Goal: Task Accomplishment & Management: Manage account settings

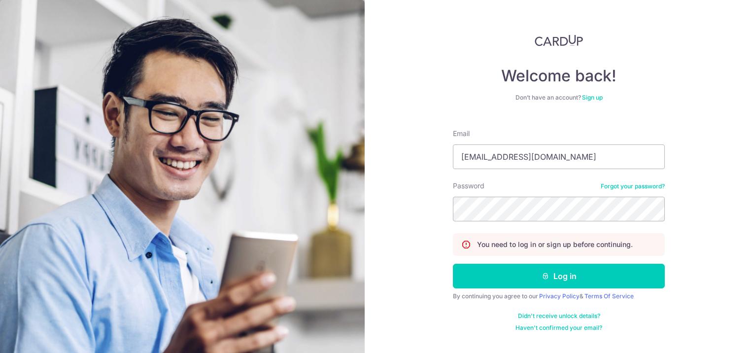
type input "amylsl_88@hotmail.com"
click at [340, 213] on section "Welcome back! Don’t have an account? Sign up Email amylsl_88@hotmail.com Passwo…" at bounding box center [376, 176] width 753 height 353
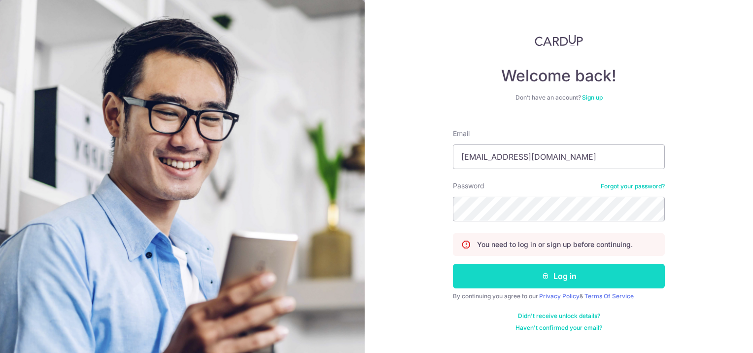
click at [514, 266] on button "Log in" at bounding box center [559, 276] width 212 height 25
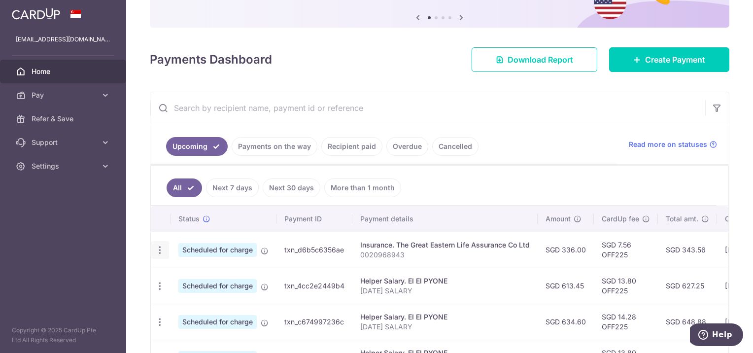
click at [160, 245] on icon "button" at bounding box center [160, 250] width 10 height 10
click at [206, 276] on span "Update payment" at bounding box center [212, 277] width 67 height 12
radio input "true"
type input "336.00"
type input "[DATE]"
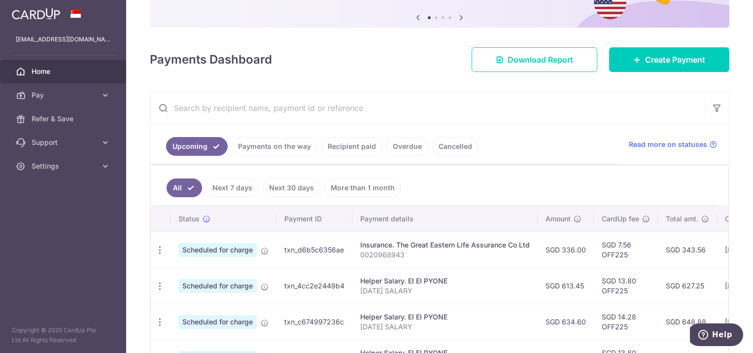
type input "0020968943"
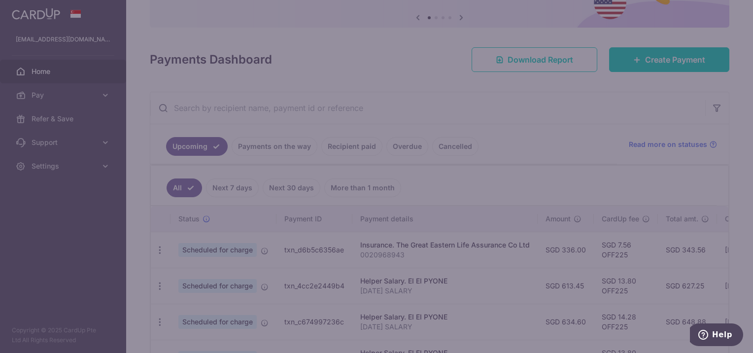
type input "OFF225"
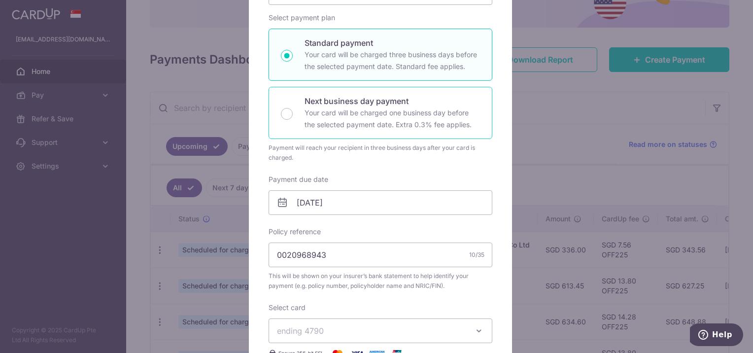
scroll to position [148, 0]
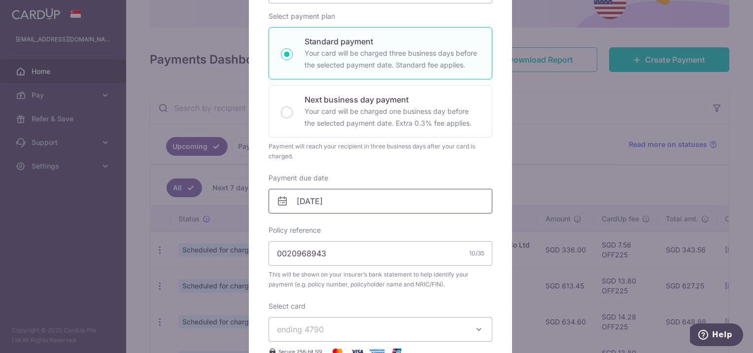
click at [359, 194] on input "[DATE]" at bounding box center [381, 201] width 224 height 25
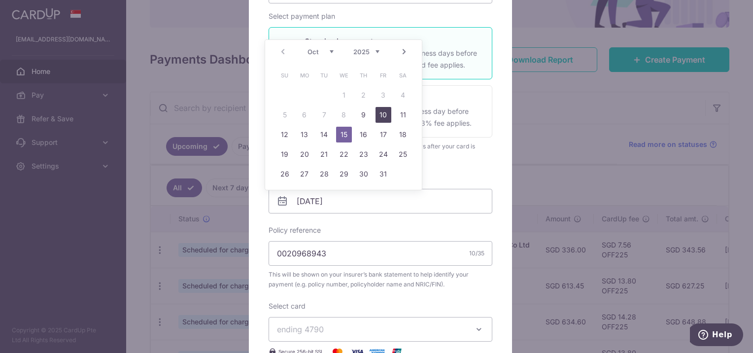
click at [385, 112] on link "10" at bounding box center [383, 115] width 16 height 16
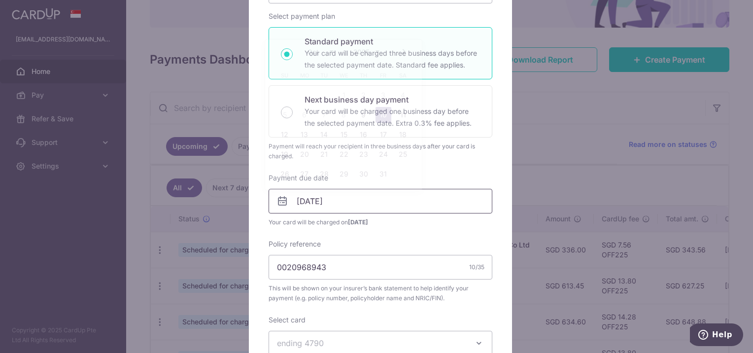
click at [337, 193] on input "[DATE]" at bounding box center [381, 201] width 224 height 25
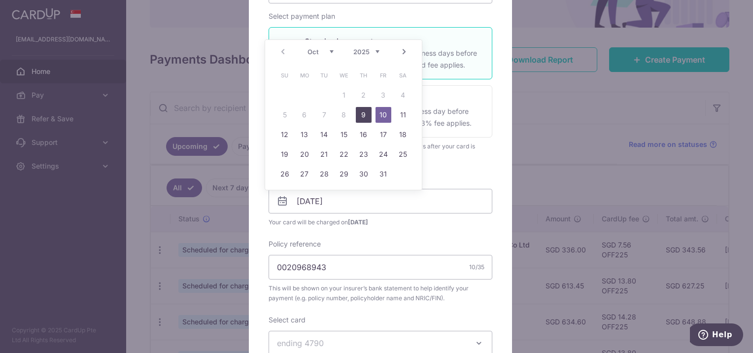
click at [365, 115] on link "9" at bounding box center [364, 115] width 16 height 16
type input "[DATE]"
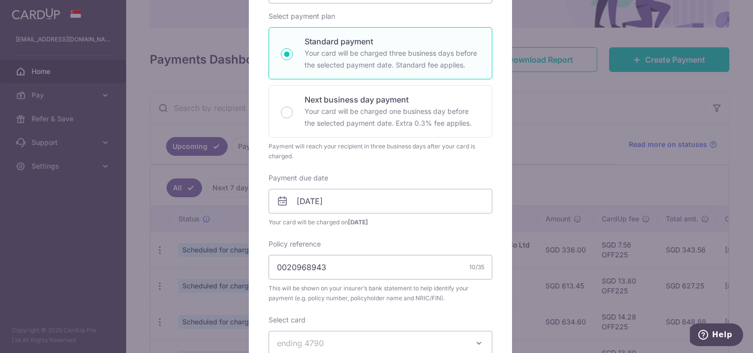
click at [379, 170] on div "Enter payment amount 336.00 336.00 SGD To change the payment amount, please can…" at bounding box center [381, 193] width 224 height 460
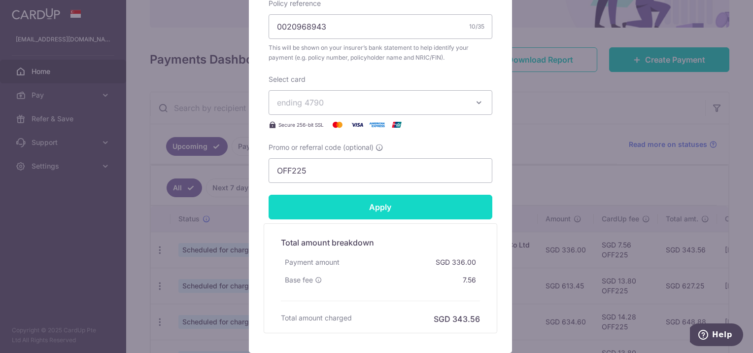
scroll to position [394, 0]
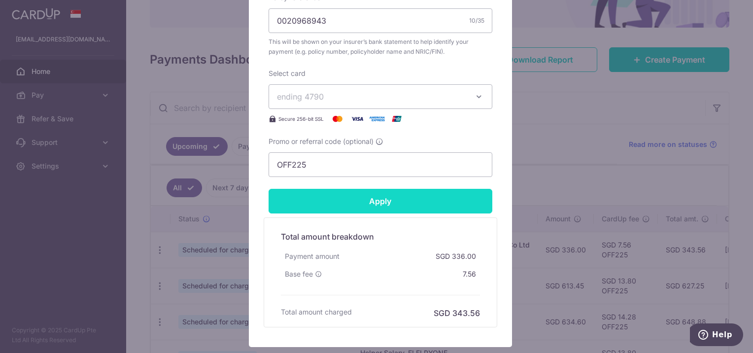
click at [392, 198] on input "Apply" at bounding box center [381, 201] width 224 height 25
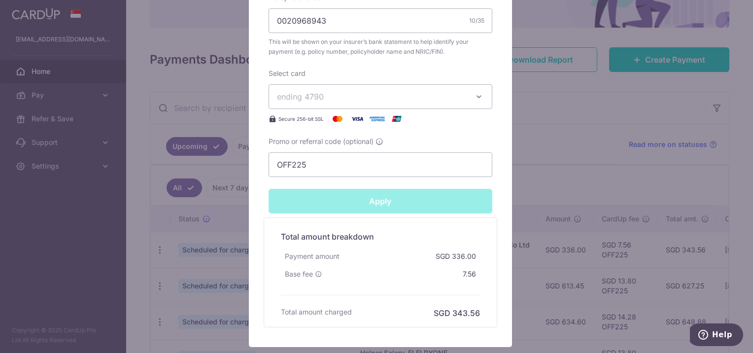
type input "Successfully Applied"
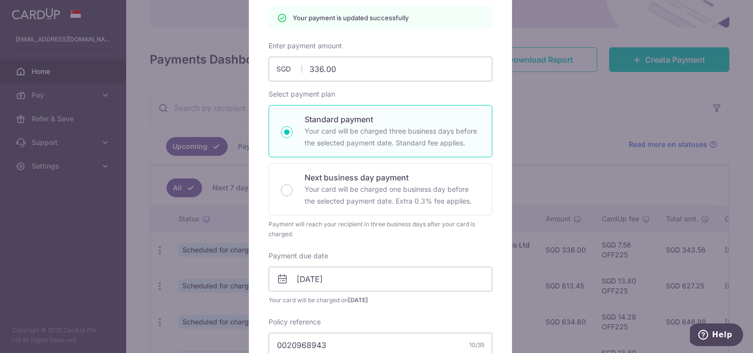
scroll to position [0, 0]
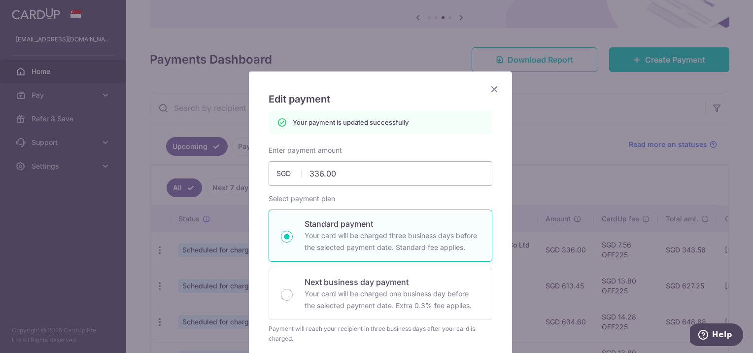
click at [490, 87] on icon "Close" at bounding box center [494, 89] width 12 height 12
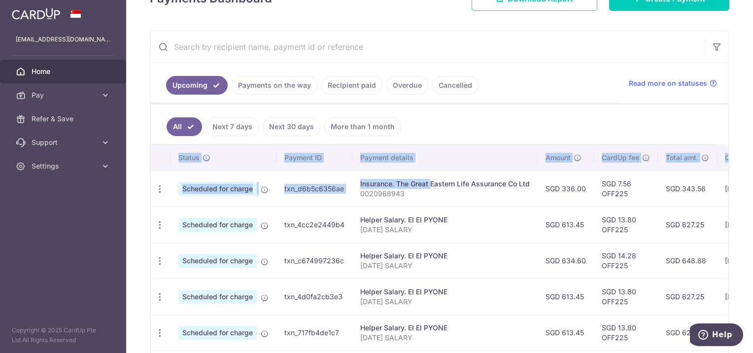
scroll to position [0, 187]
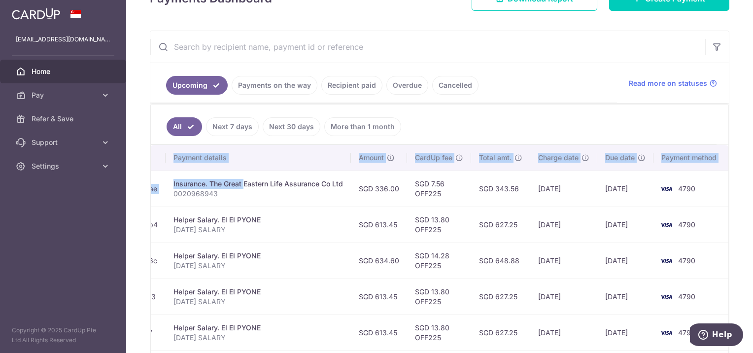
drag, startPoint x: 402, startPoint y: 182, endPoint x: 749, endPoint y: 178, distance: 346.9
click at [749, 178] on div "× Pause Schedule Pause all future payments in this series Pause just this one p…" at bounding box center [439, 176] width 627 height 353
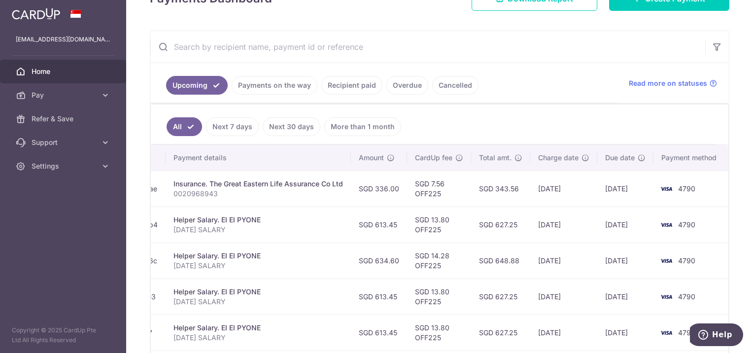
drag, startPoint x: 749, startPoint y: 178, endPoint x: 667, endPoint y: 121, distance: 99.8
click at [667, 121] on ul "All Next 7 days Next 30 days More than 1 month" at bounding box center [434, 124] width 566 height 40
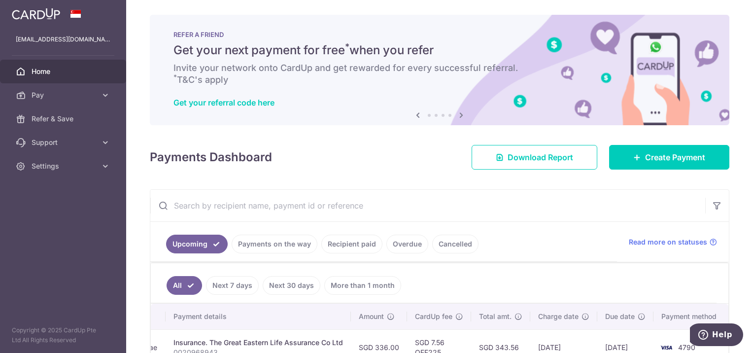
scroll to position [0, 0]
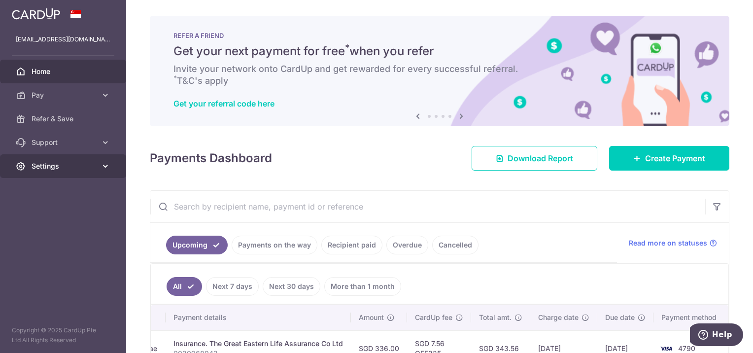
click at [108, 165] on icon at bounding box center [106, 166] width 10 height 10
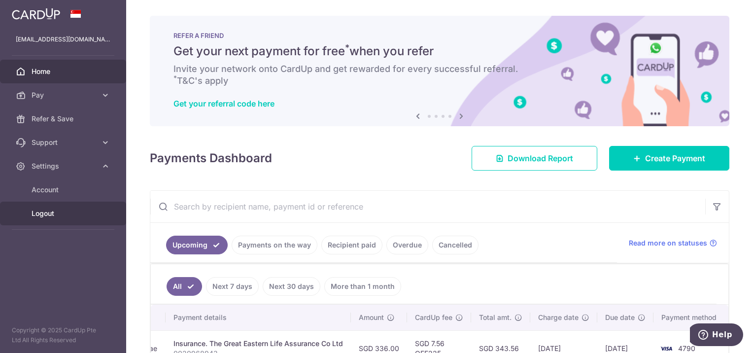
click at [46, 213] on span "Logout" at bounding box center [64, 213] width 65 height 10
